Goal: Consume media (video, audio)

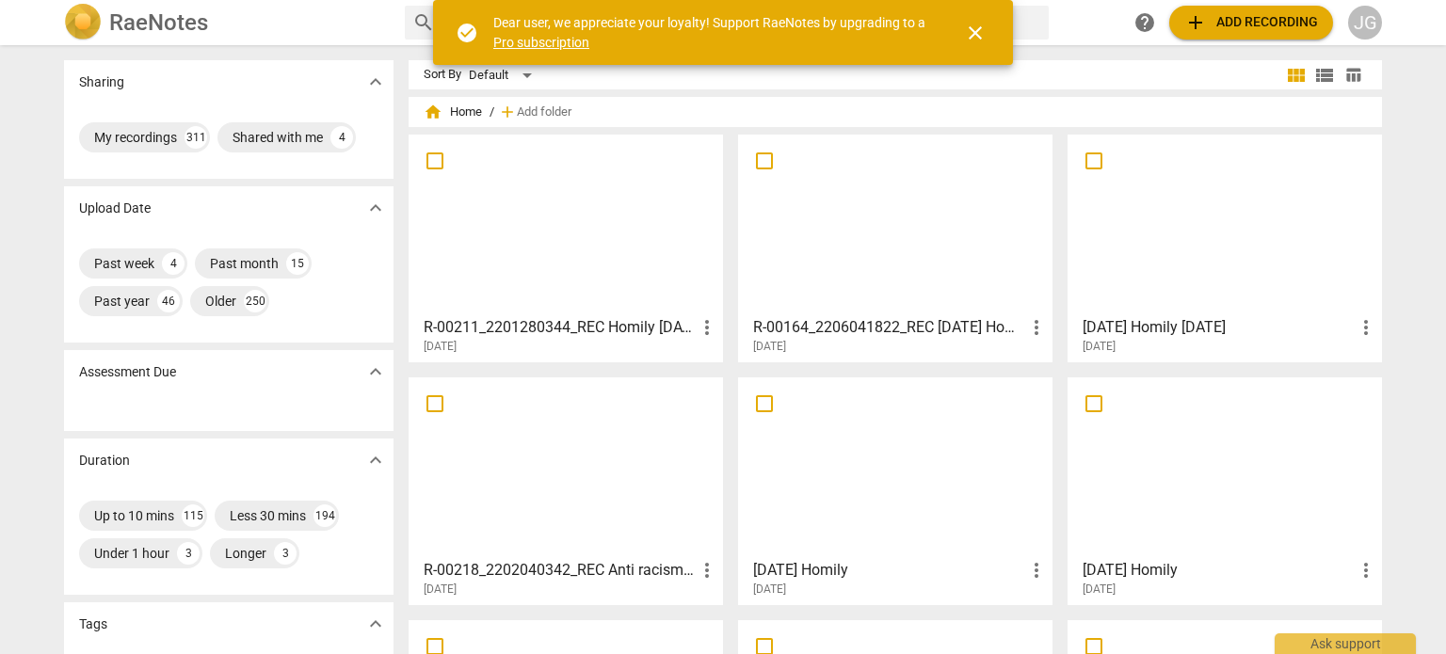
click at [585, 255] on div at bounding box center [565, 224] width 301 height 167
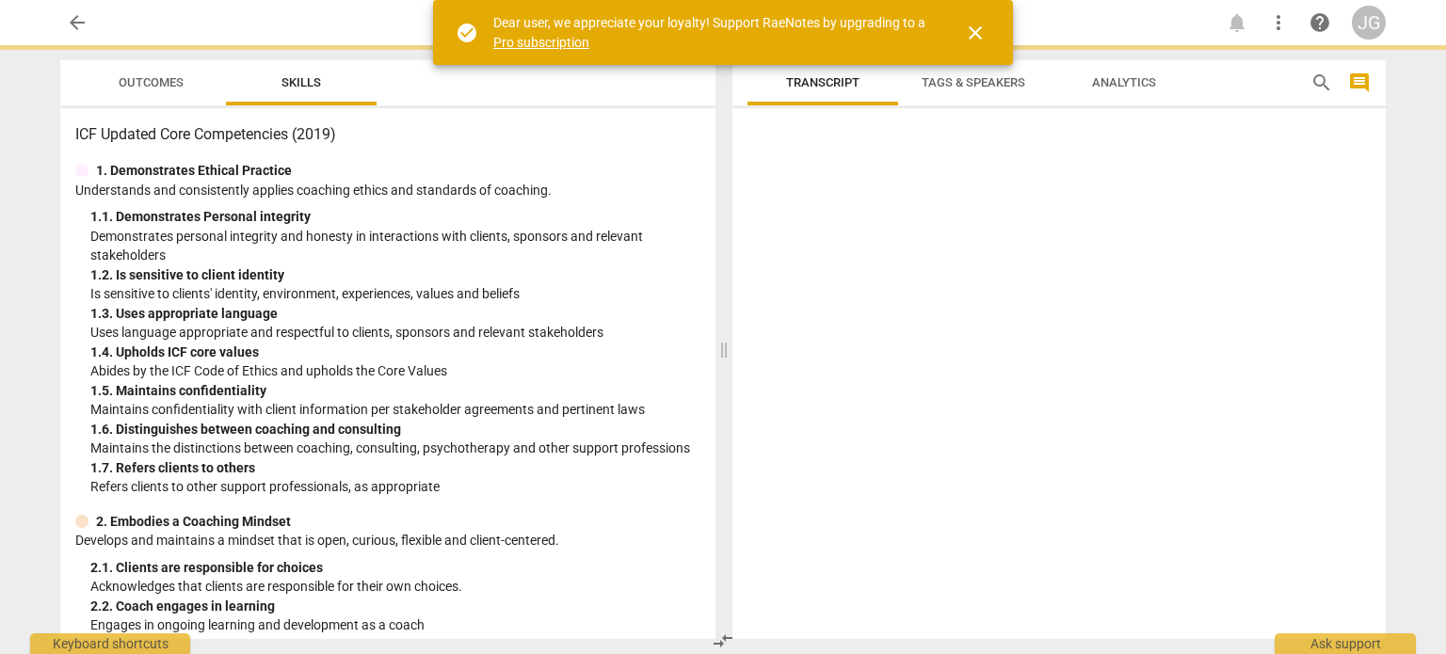
click at [585, 255] on p "Demonstrates personal integrity and honesty in interactions with clients, spons…" at bounding box center [395, 246] width 610 height 39
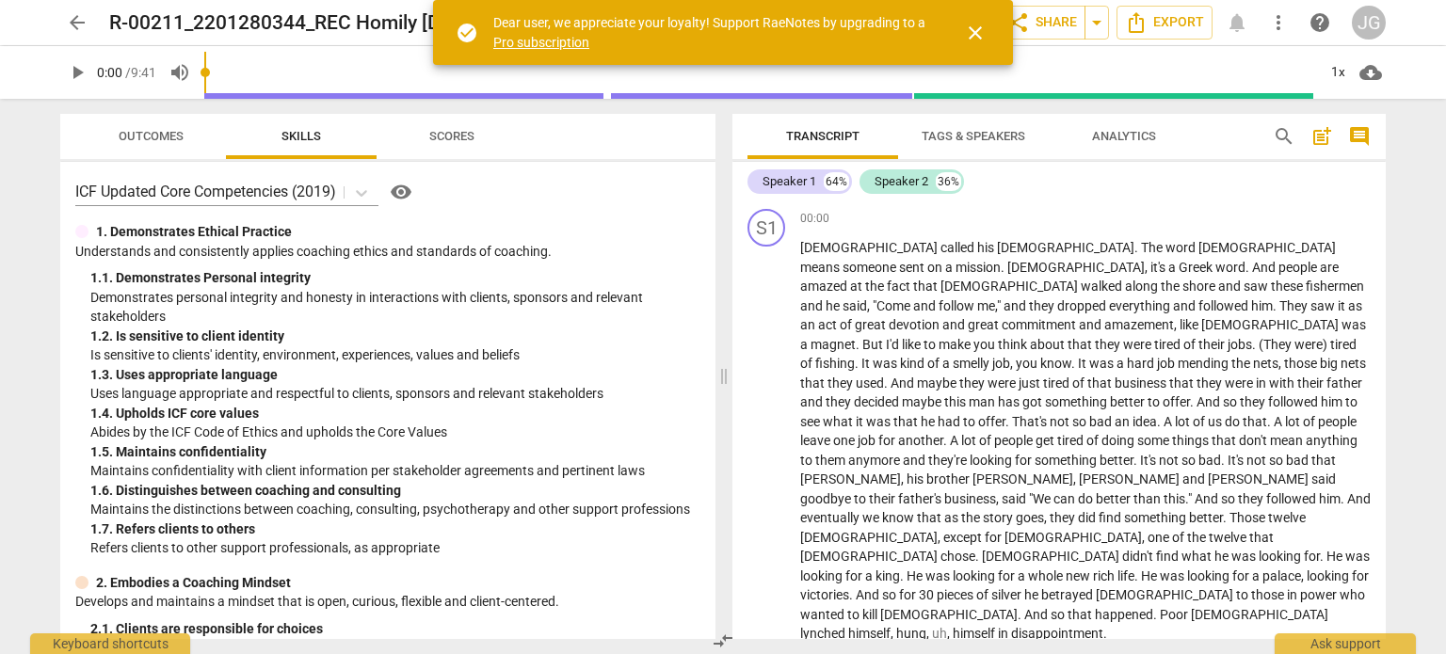
click at [75, 68] on span "play_arrow" at bounding box center [77, 72] width 23 height 23
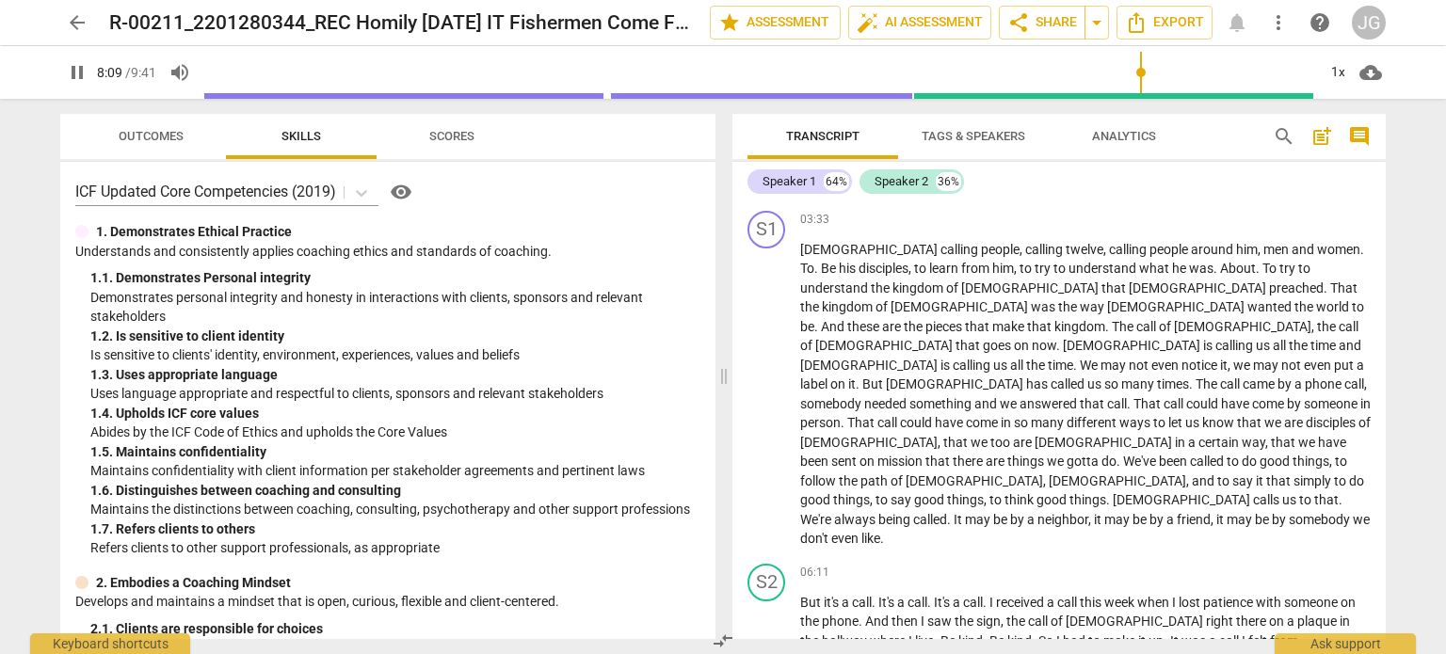
scroll to position [690, 0]
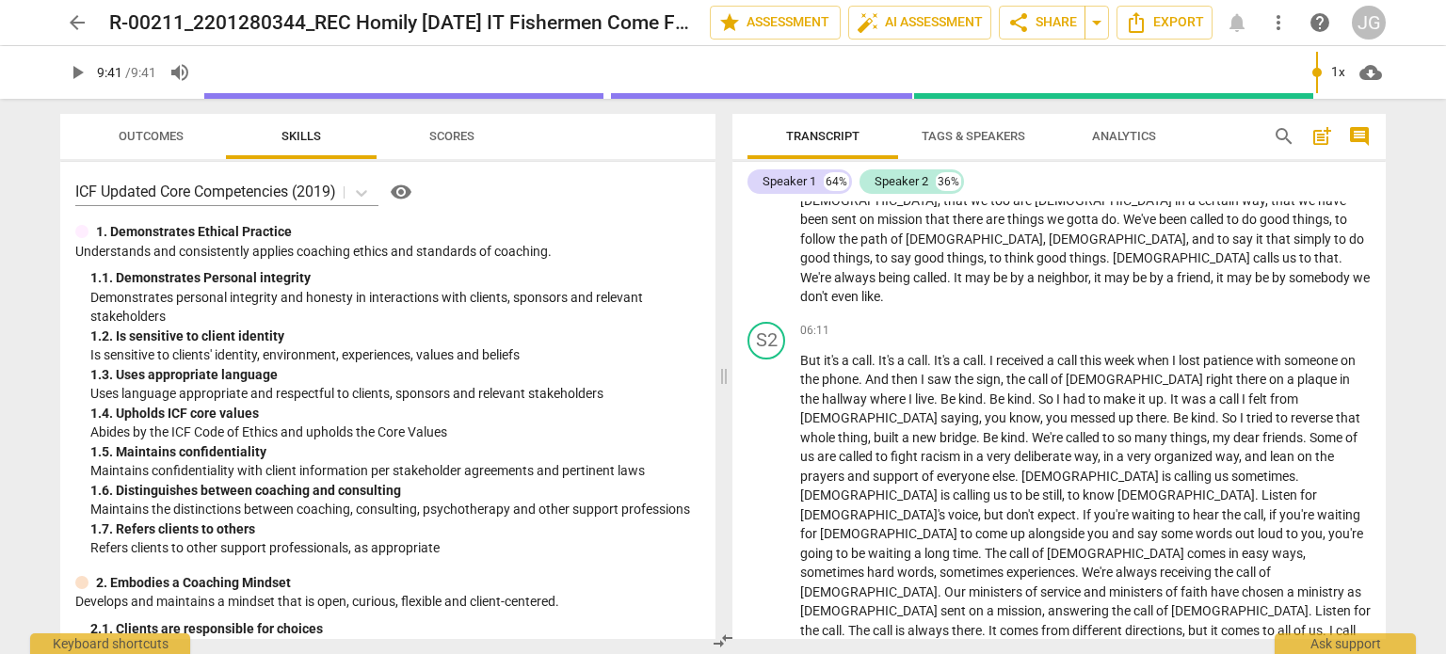
type input "581"
click at [74, 25] on span "arrow_back" at bounding box center [77, 22] width 23 height 23
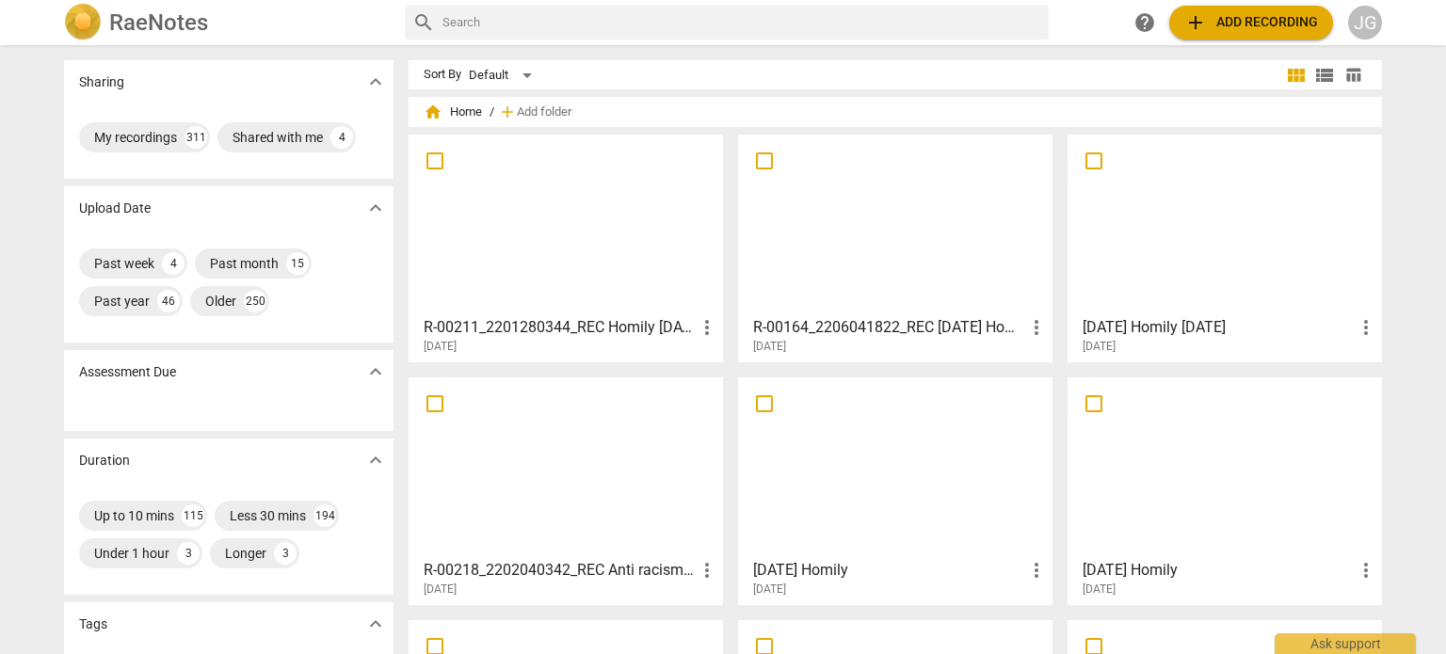
click at [814, 237] on div at bounding box center [895, 224] width 301 height 167
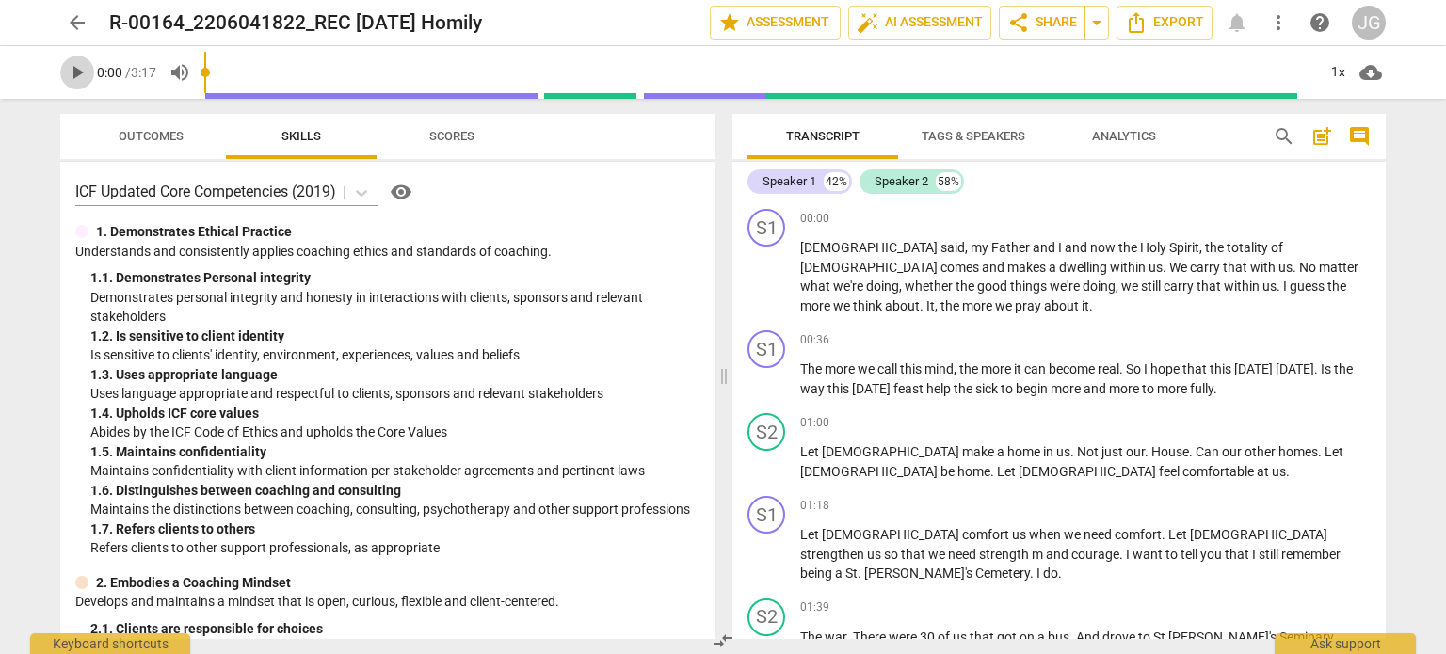
click at [75, 67] on span "play_arrow" at bounding box center [77, 72] width 23 height 23
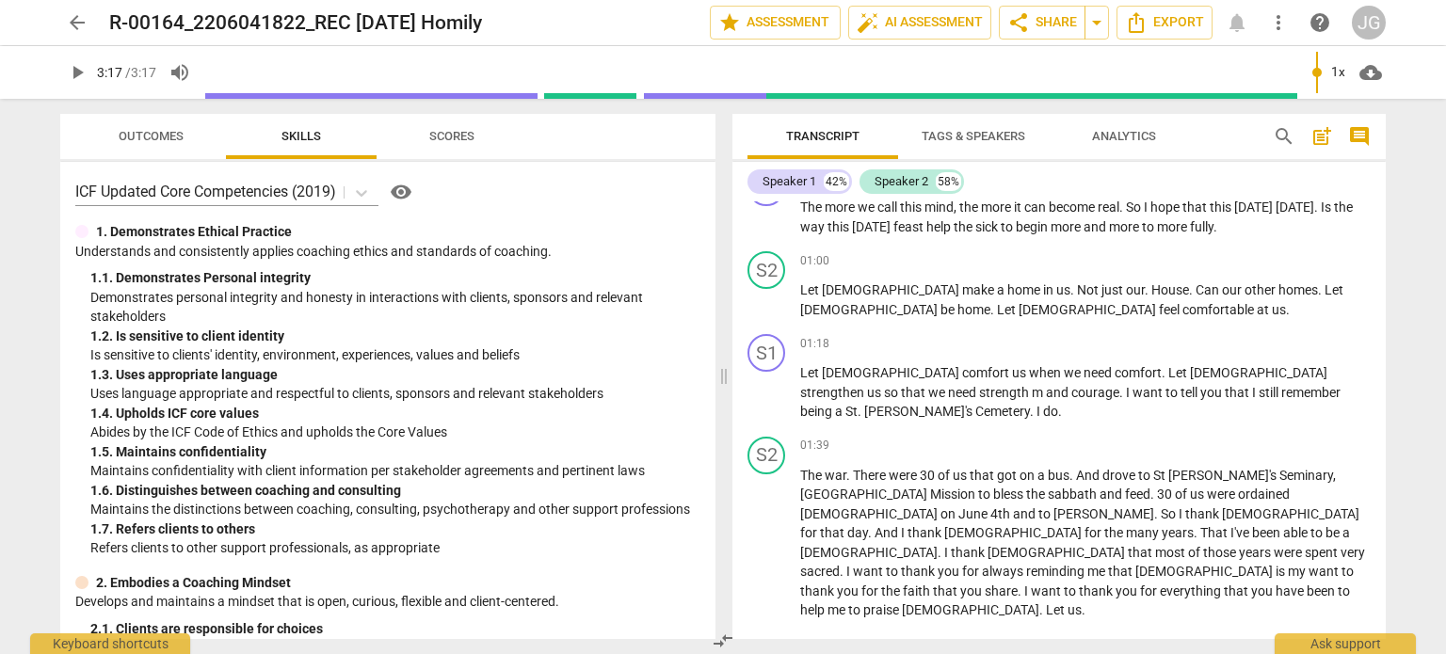
type input "197"
